Goal: Answer question/provide support: Share knowledge or assist other users

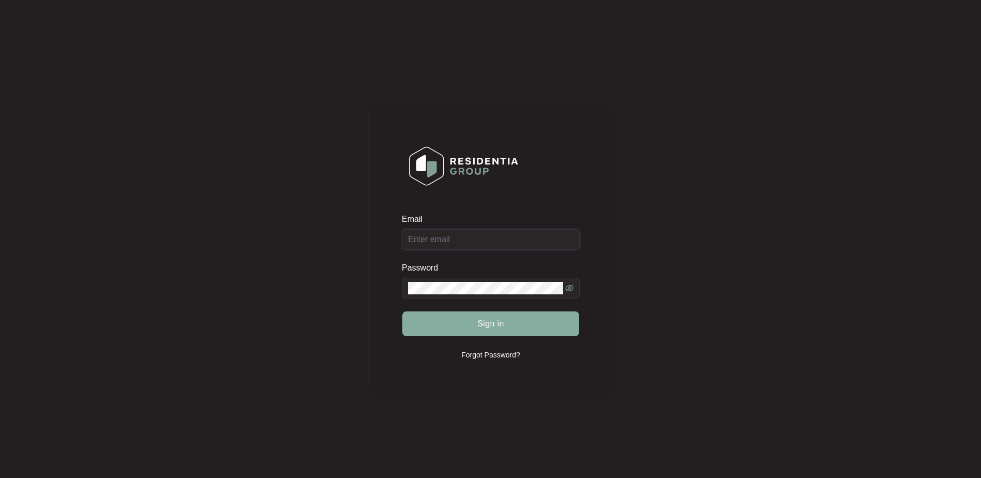
type input "[EMAIL_ADDRESS][DOMAIN_NAME]"
click at [470, 328] on button "Sign in" at bounding box center [490, 323] width 177 height 25
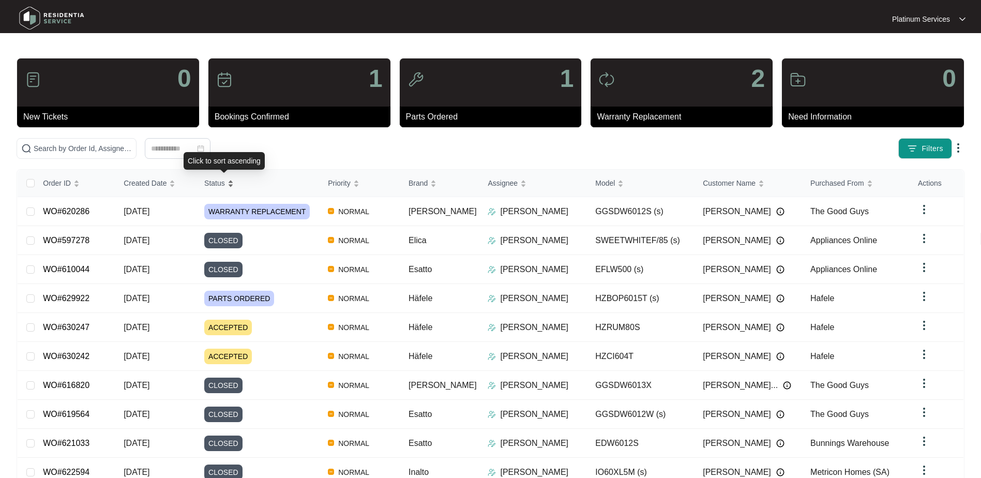
click at [234, 183] on div "Status" at bounding box center [218, 183] width 29 height 14
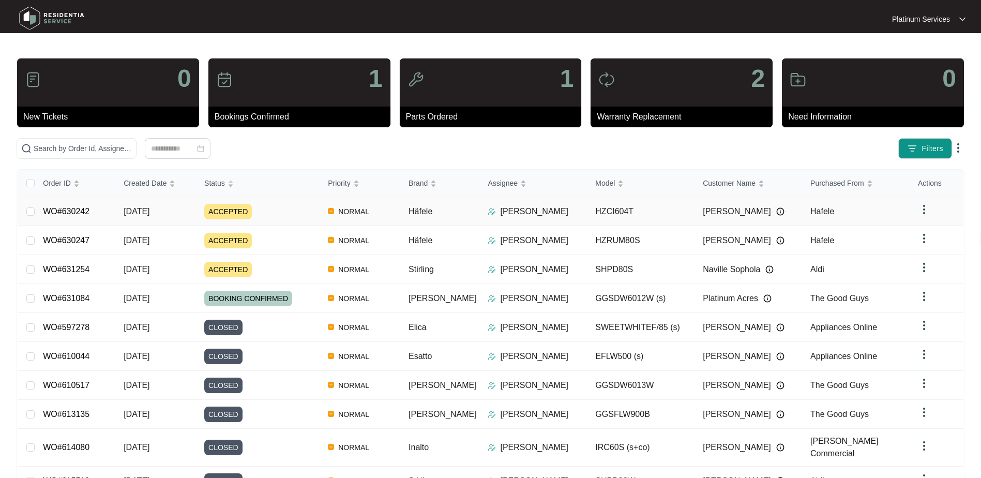
click at [268, 211] on div "ACCEPTED" at bounding box center [261, 212] width 115 height 16
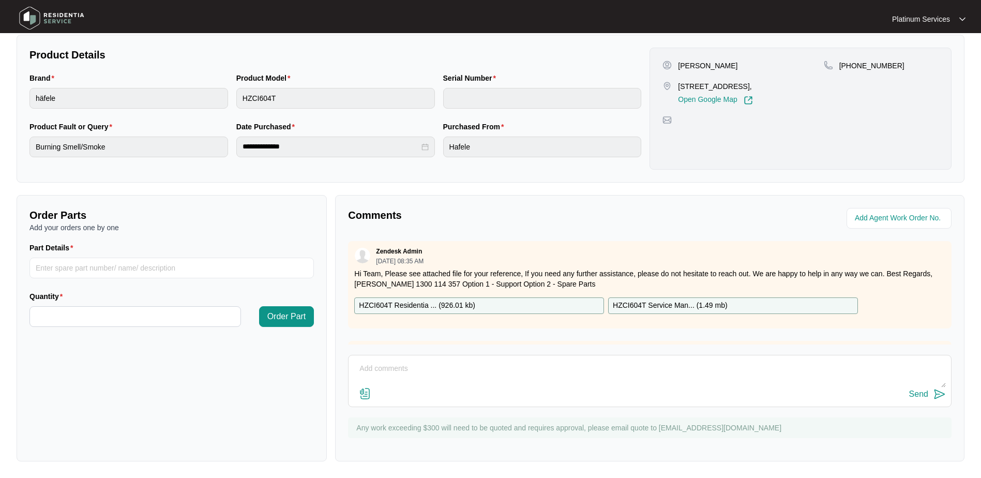
scroll to position [125, 0]
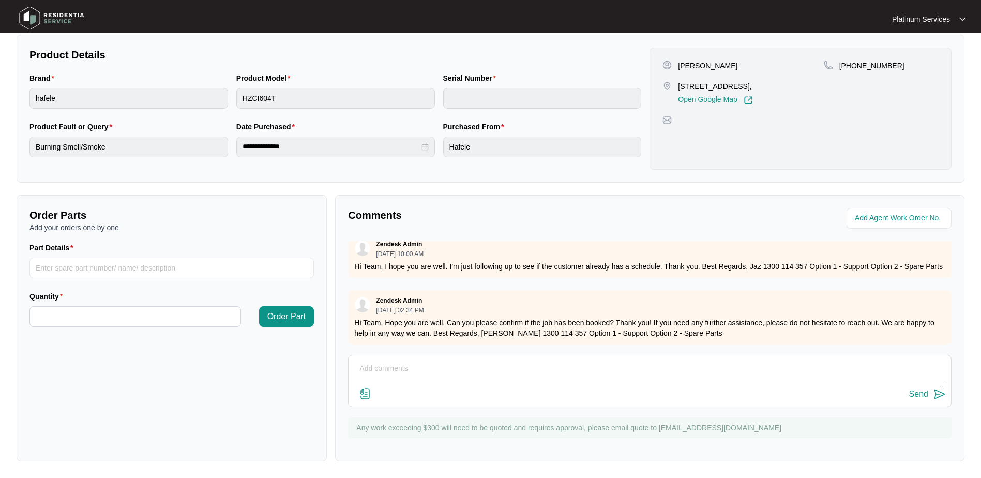
click at [472, 367] on textarea at bounding box center [650, 373] width 592 height 27
type textarea "Hey team, working with customer to book in, havent got a confirmed date yet :)"
click at [926, 392] on div "Send" at bounding box center [918, 393] width 19 height 9
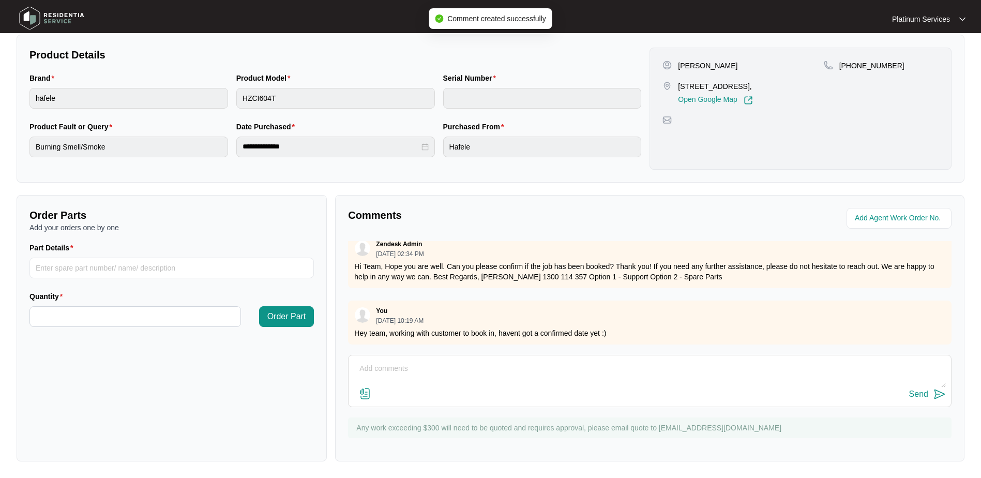
scroll to position [181, 0]
drag, startPoint x: 611, startPoint y: 323, endPoint x: 356, endPoint y: 326, distance: 254.9
click at [356, 328] on p "Hey team, working with customer to book in, havent got a confirmed date yet :)" at bounding box center [649, 333] width 591 height 10
copy p "Hey team, working with customer to book in, havent got a confirmed date yet :)"
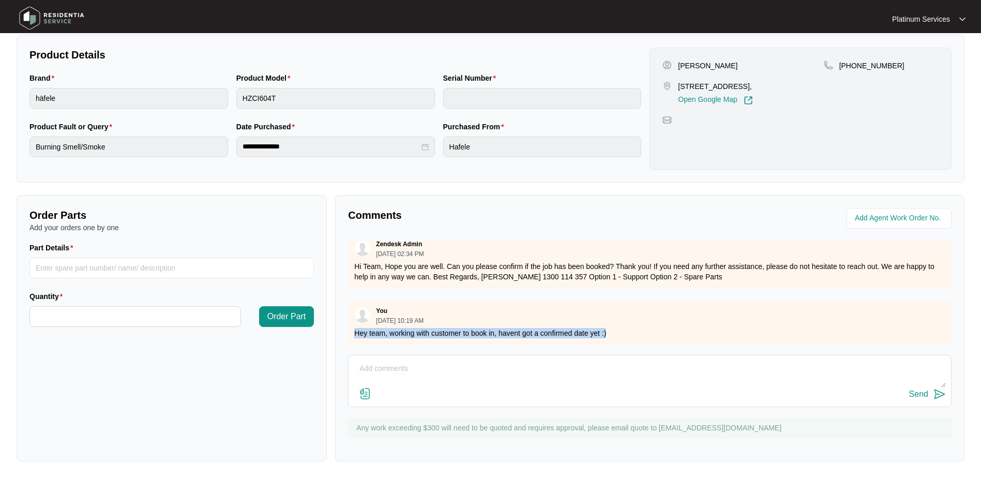
scroll to position [2, 0]
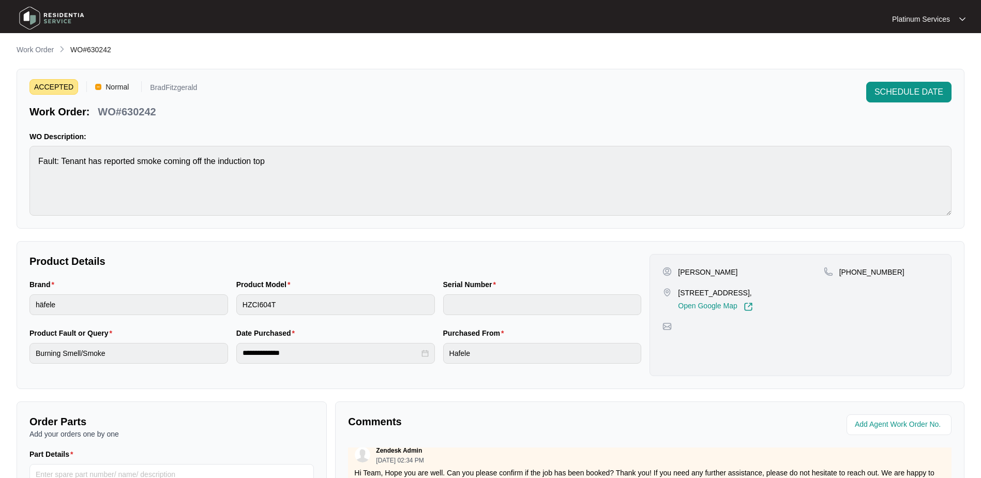
drag, startPoint x: 38, startPoint y: 47, endPoint x: 50, endPoint y: 48, distance: 11.9
click at [38, 47] on p "Work Order" at bounding box center [35, 49] width 37 height 10
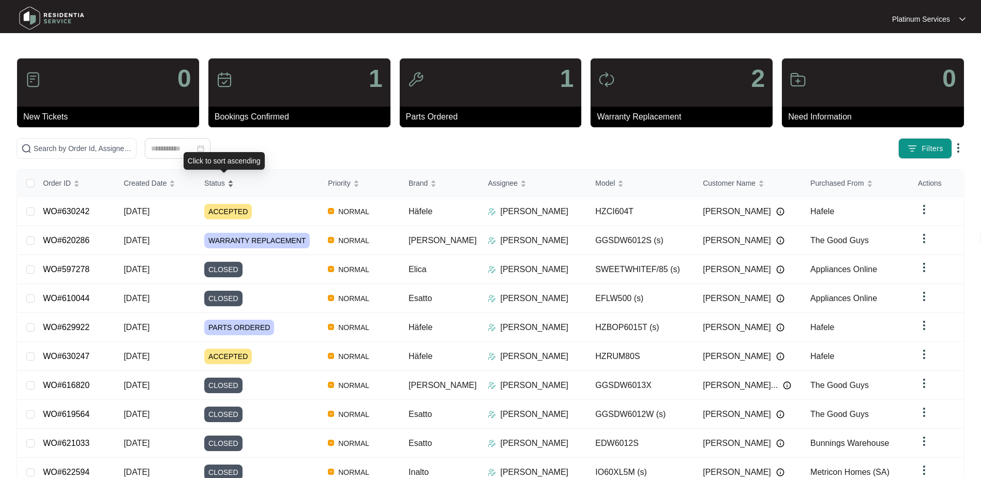
click at [234, 180] on div "Status" at bounding box center [218, 183] width 29 height 14
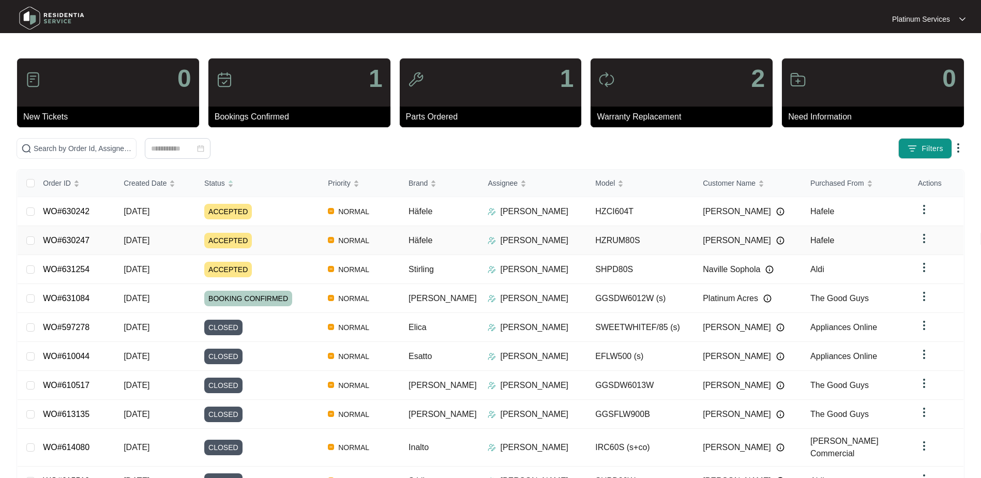
click at [300, 240] on div "ACCEPTED" at bounding box center [261, 241] width 115 height 16
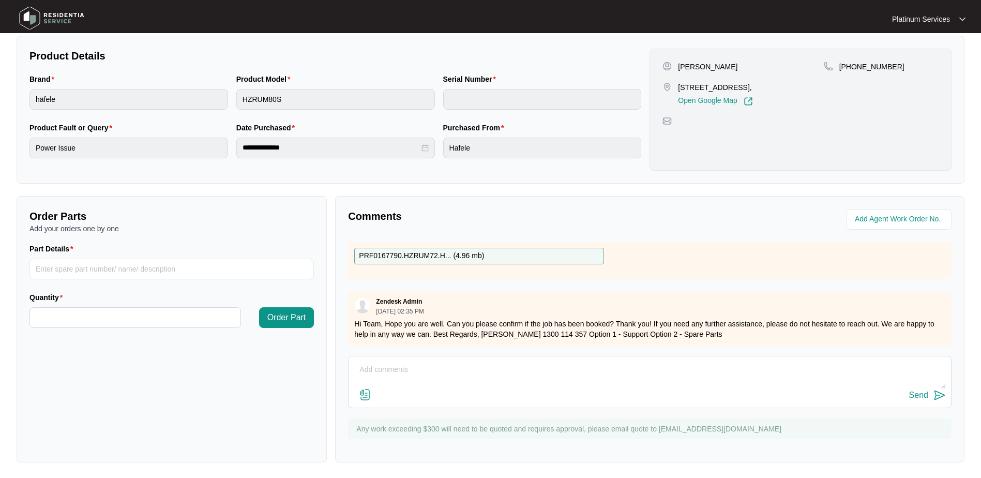
scroll to position [171, 0]
click at [450, 365] on textarea at bounding box center [650, 374] width 592 height 27
paste textarea "Hey team, working with customer to book in, havent got a confirmed date yet :)"
type textarea "Hey team, working with customer to book in, havent got a confirmed date yet :)"
click at [921, 394] on div "Send" at bounding box center [918, 394] width 19 height 9
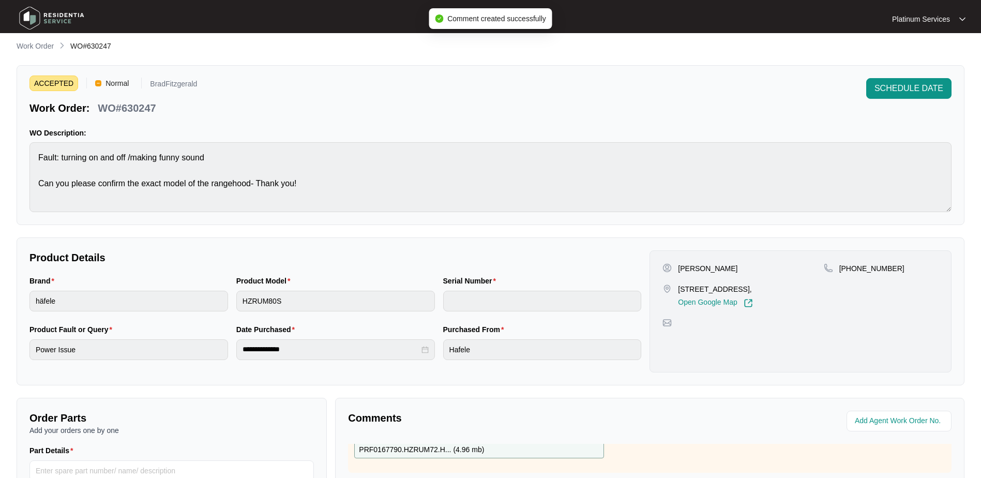
scroll to position [0, 0]
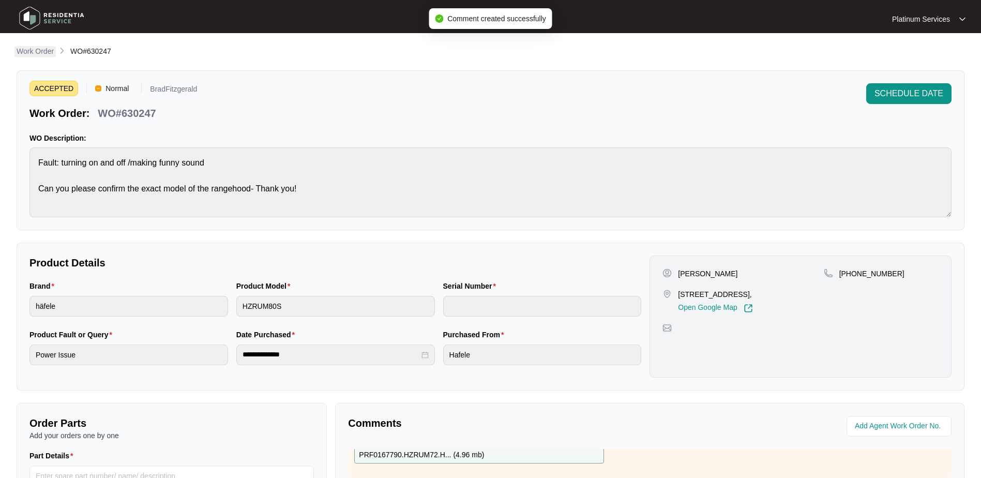
click at [40, 47] on p "Work Order" at bounding box center [35, 51] width 37 height 10
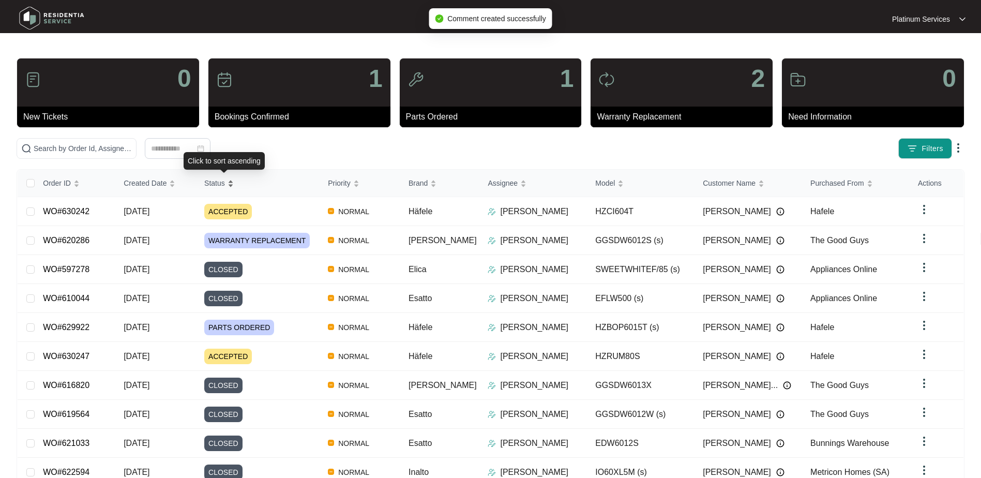
click at [234, 176] on div "Status" at bounding box center [218, 183] width 29 height 14
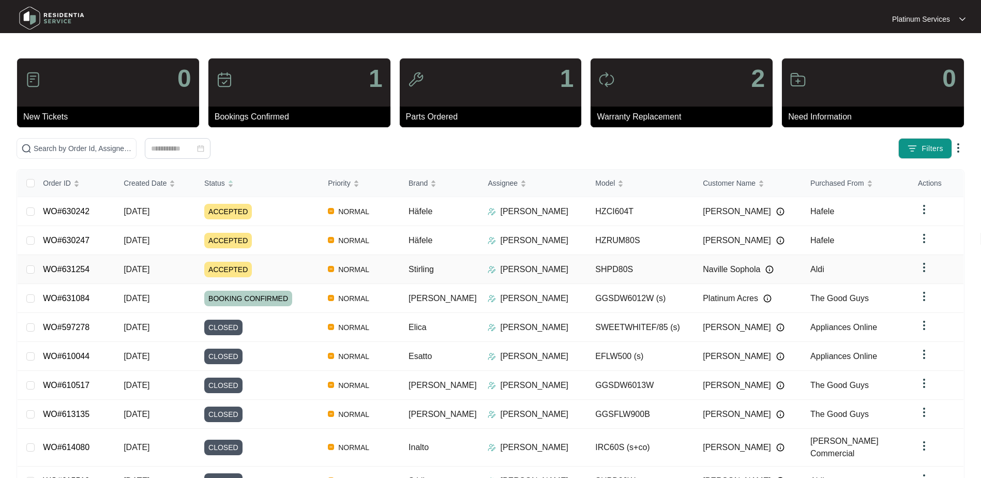
click at [295, 262] on div "ACCEPTED" at bounding box center [261, 270] width 115 height 16
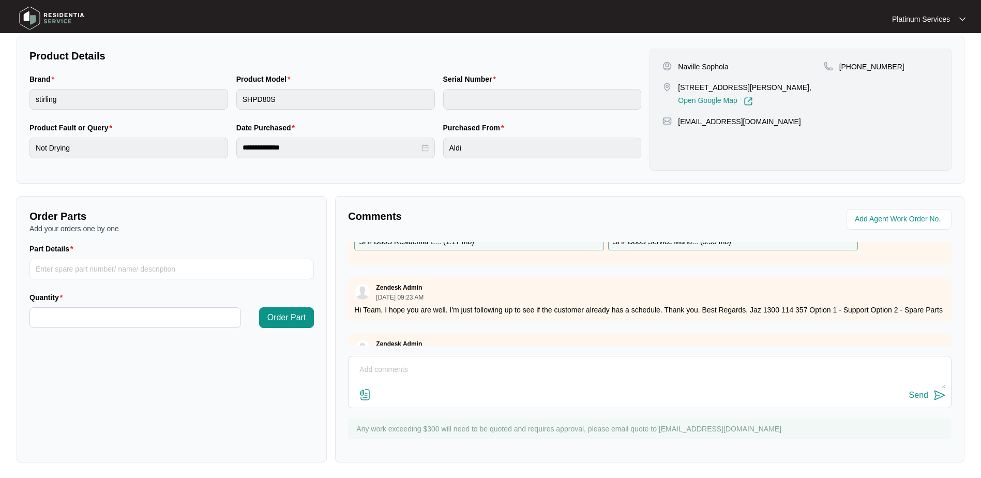
scroll to position [181, 0]
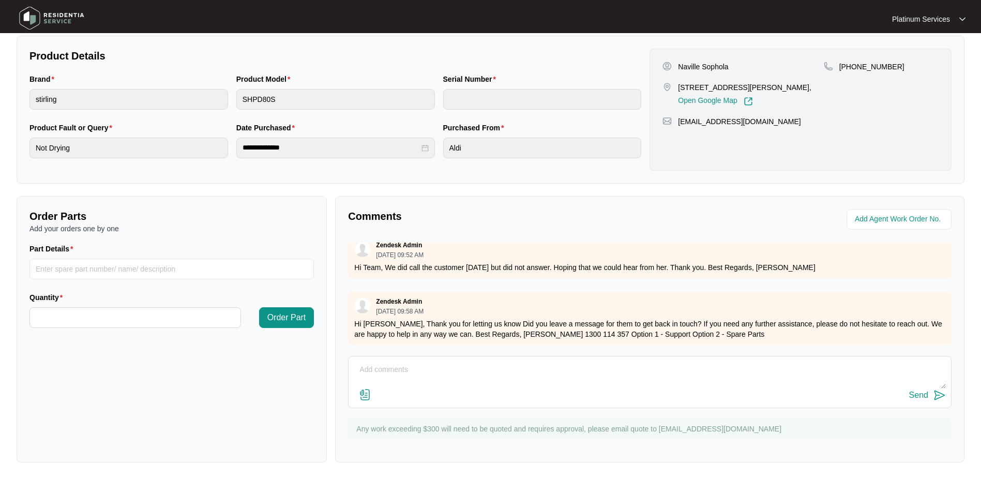
click at [522, 365] on textarea at bounding box center [650, 374] width 592 height 27
type textarea "Hey team, Yes we left a voicemail and sent them a text message. No response yet…"
click at [918, 393] on div "Send" at bounding box center [918, 394] width 19 height 9
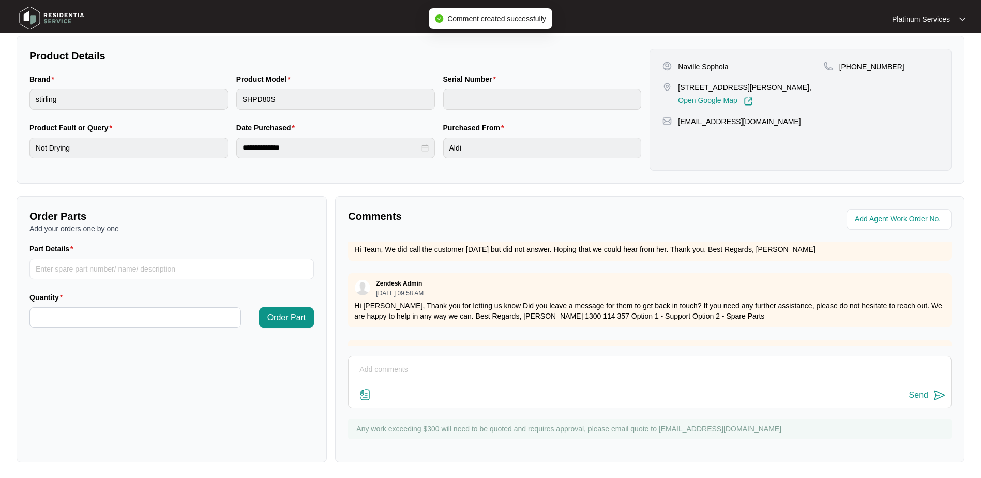
click at [48, 14] on img at bounding box center [52, 18] width 72 height 31
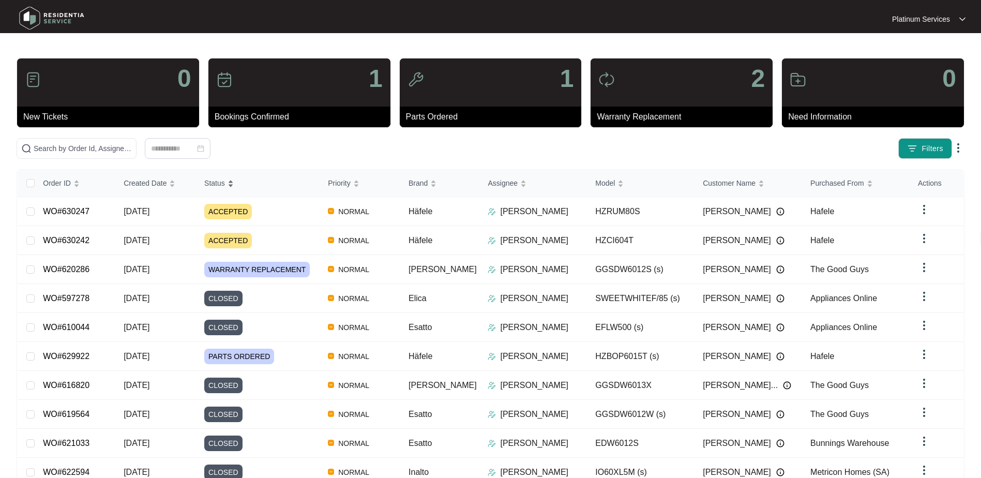
click at [234, 183] on div "Status" at bounding box center [218, 183] width 29 height 14
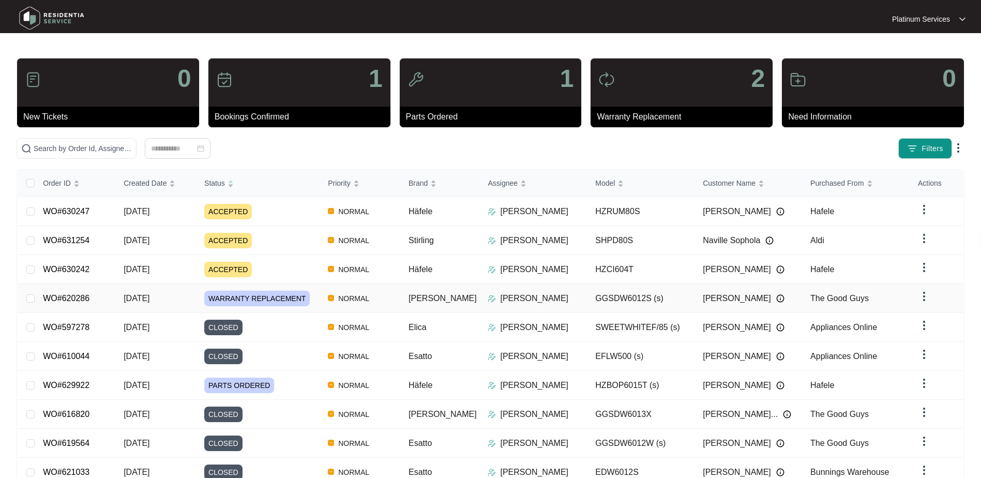
click at [319, 302] on div "WARRANTY REPLACEMENT" at bounding box center [261, 299] width 115 height 16
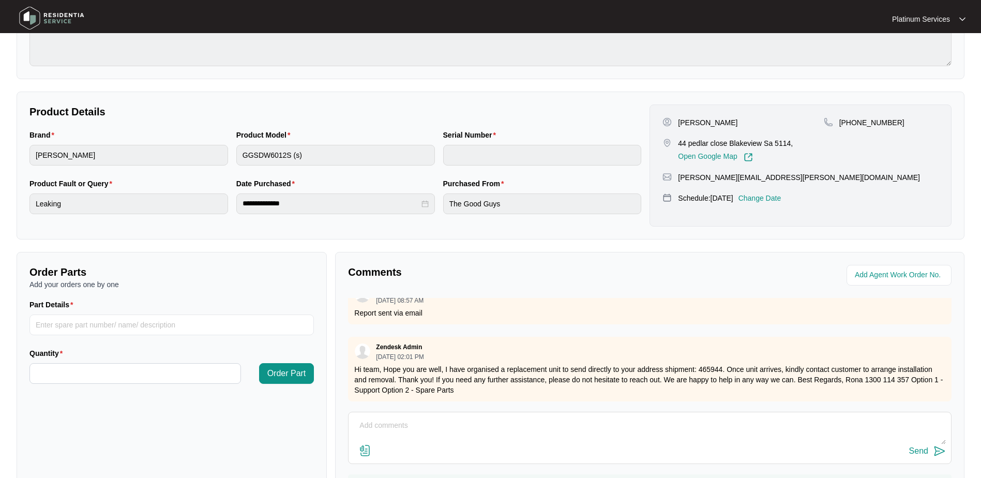
scroll to position [105, 0]
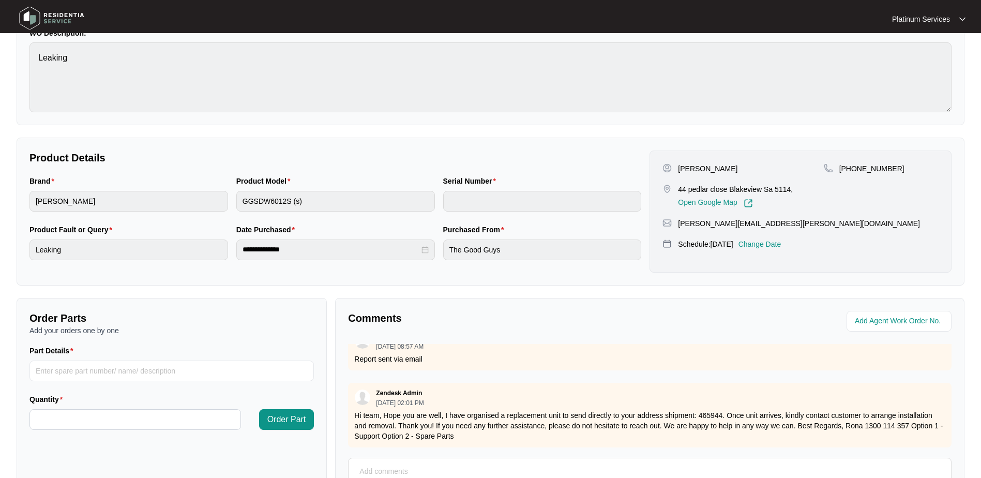
click at [49, 11] on img at bounding box center [52, 18] width 72 height 31
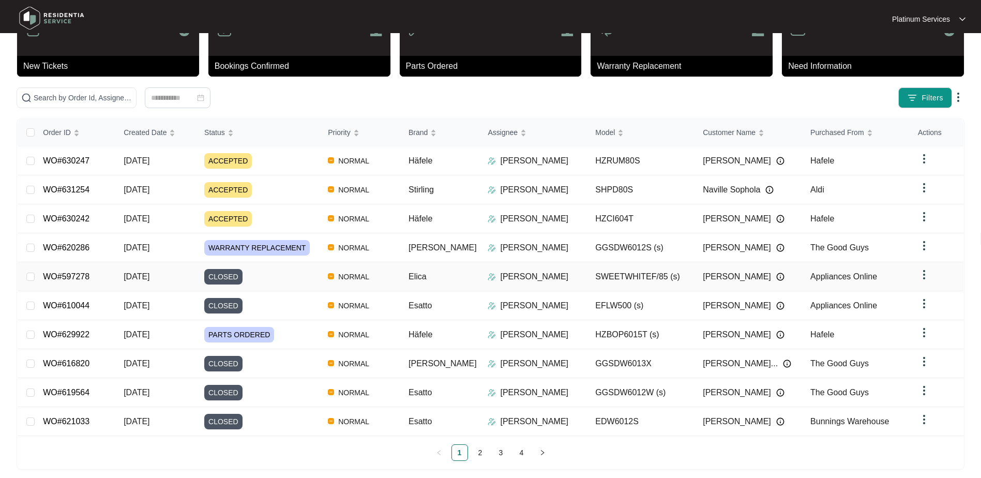
scroll to position [54, 0]
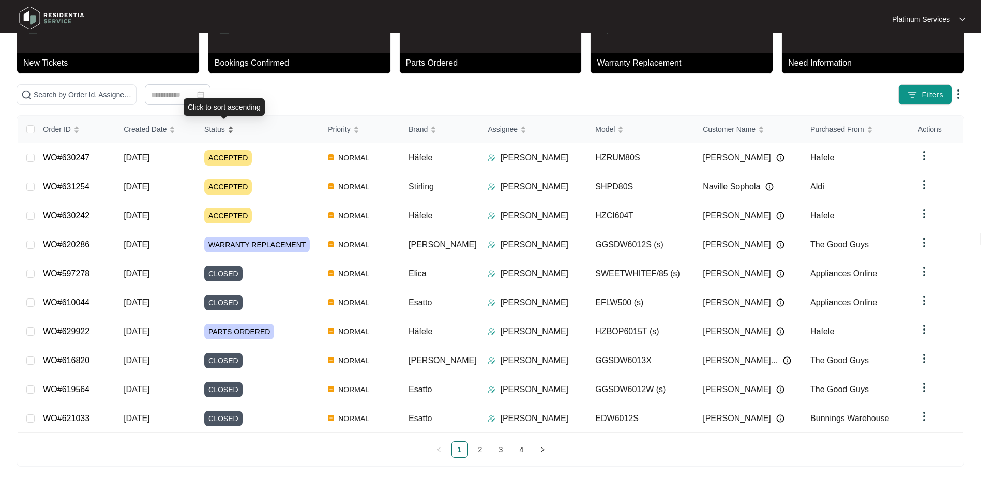
click at [234, 125] on div "Status" at bounding box center [218, 129] width 29 height 14
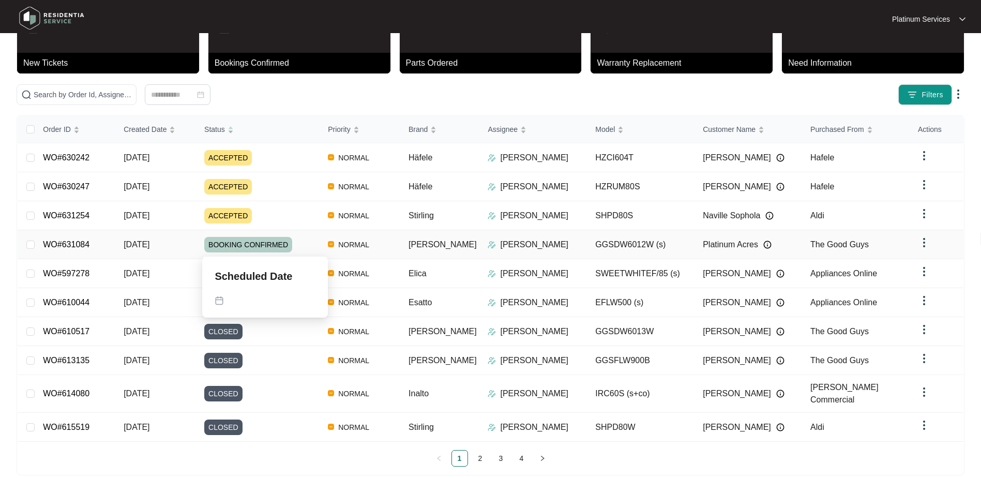
click at [319, 240] on div "BOOKING CONFIRMED" at bounding box center [261, 245] width 115 height 16
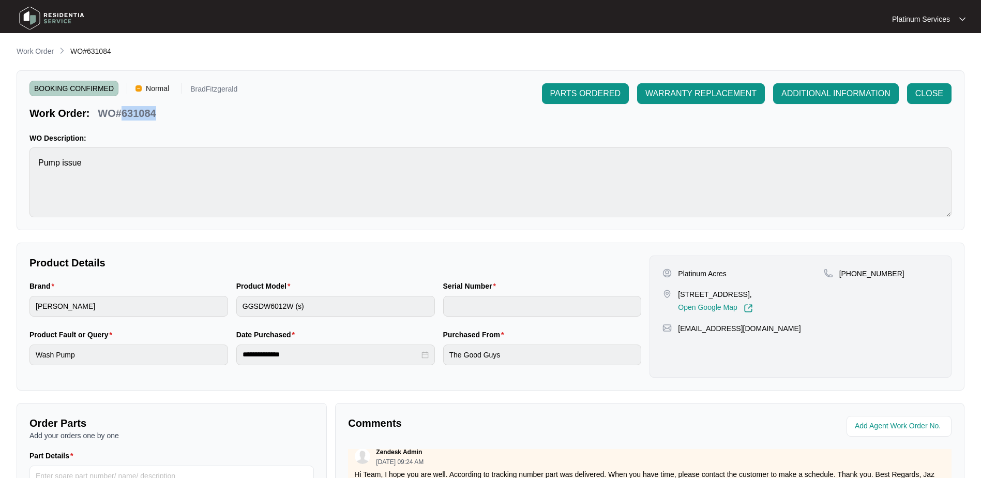
drag, startPoint x: 160, startPoint y: 113, endPoint x: 124, endPoint y: 114, distance: 36.7
click at [124, 114] on div "Work Order: WO#631084" at bounding box center [133, 111] width 208 height 18
copy p "631084"
click at [41, 52] on p "Work Order" at bounding box center [35, 51] width 37 height 10
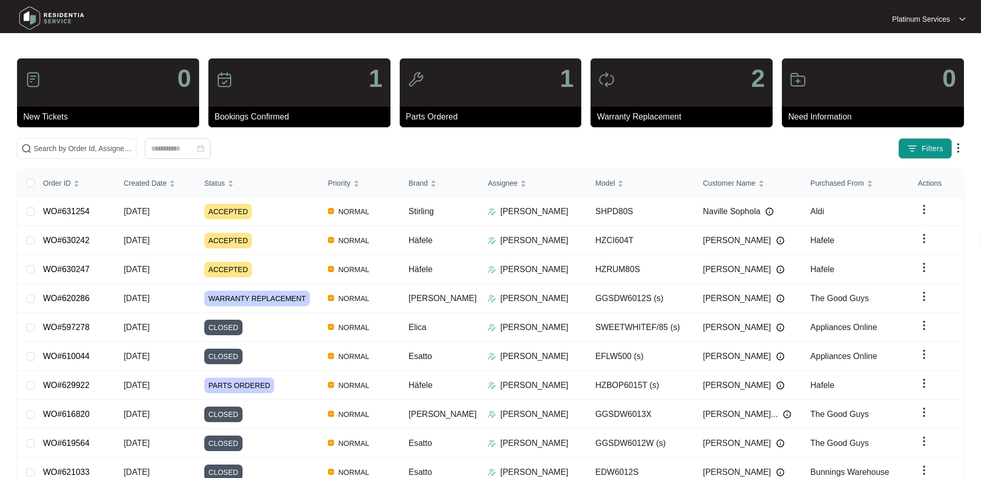
click at [398, 145] on div at bounding box center [219, 148] width 414 height 21
